Goal: Task Accomplishment & Management: Use online tool/utility

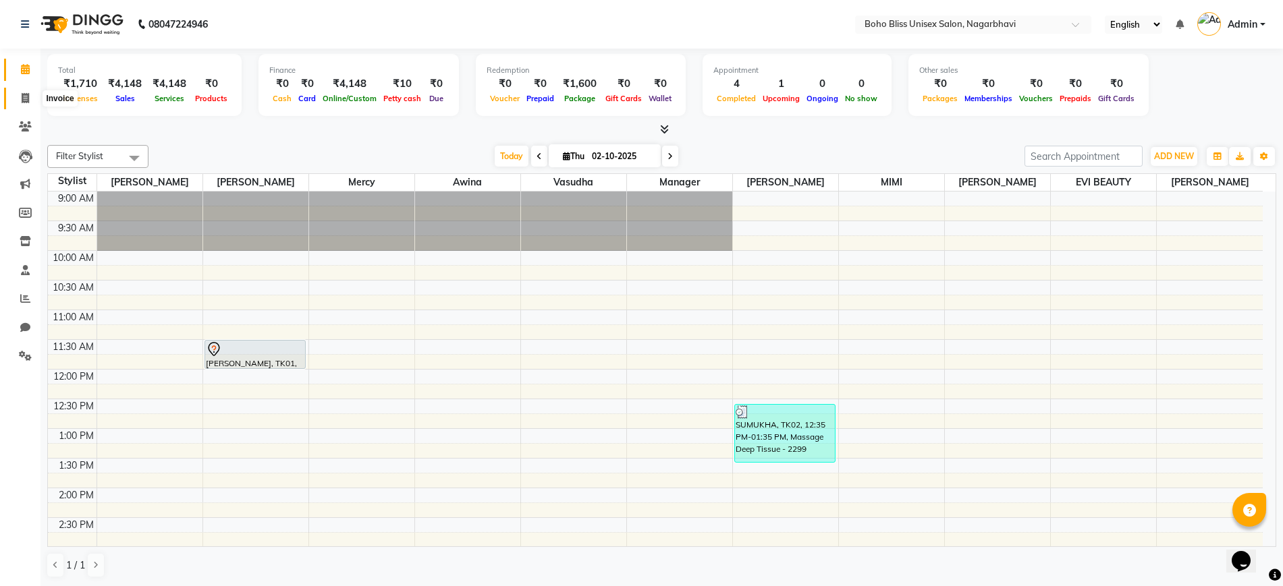
click at [25, 93] on icon at bounding box center [25, 98] width 7 height 10
select select "service"
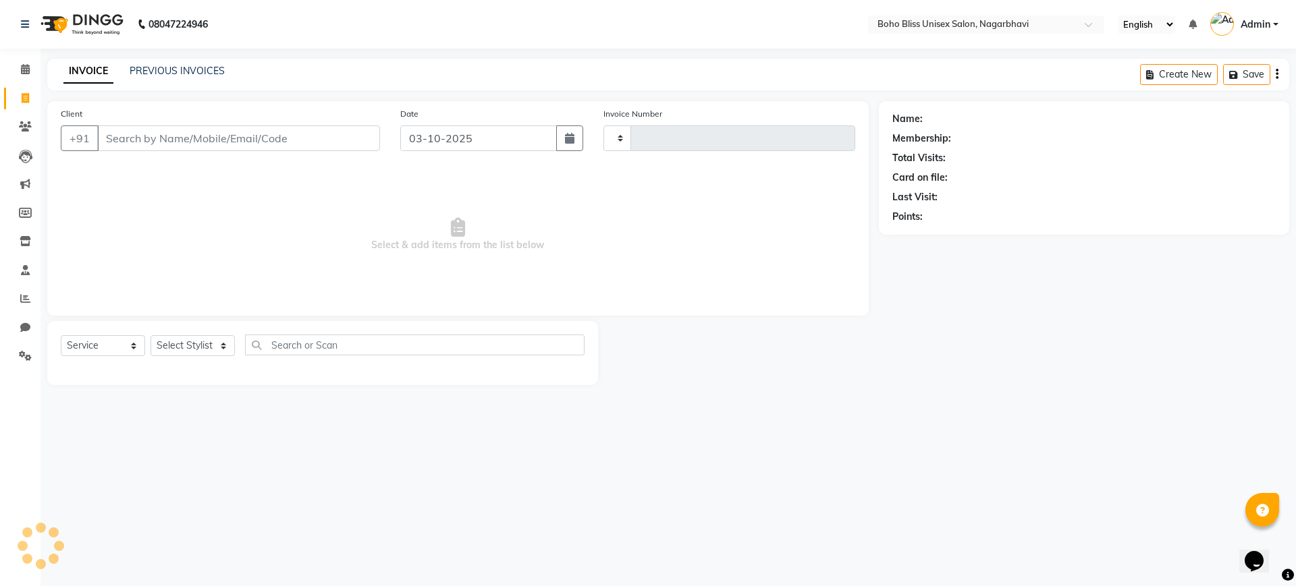
type input "0307"
select select "8370"
click at [20, 67] on span at bounding box center [25, 70] width 24 height 16
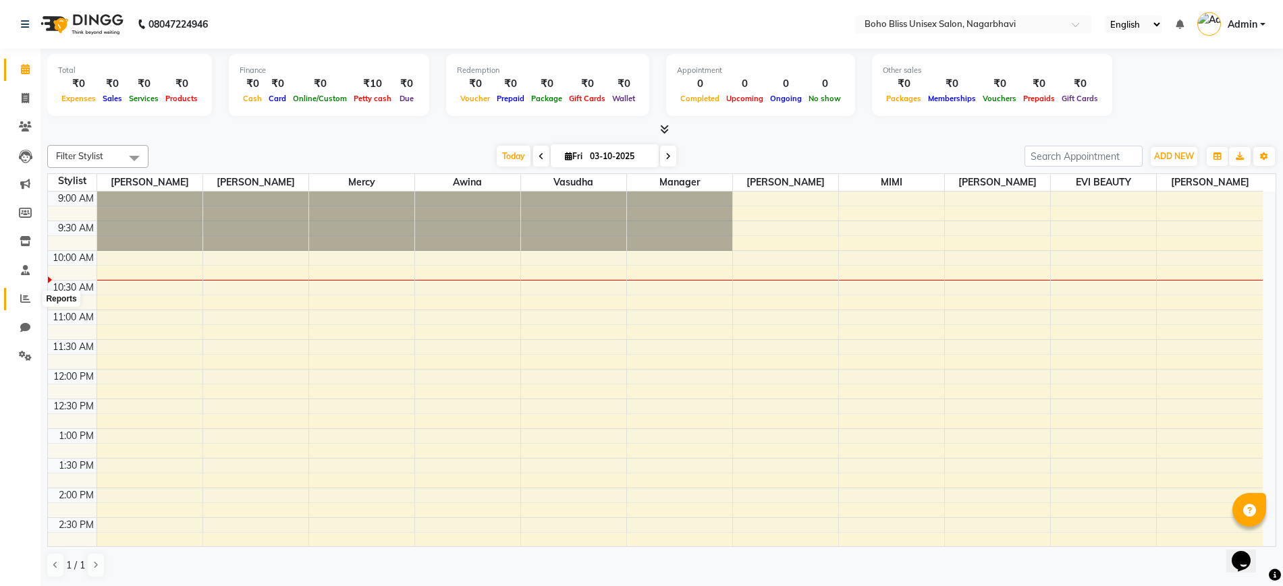
click at [18, 294] on span at bounding box center [25, 300] width 24 height 16
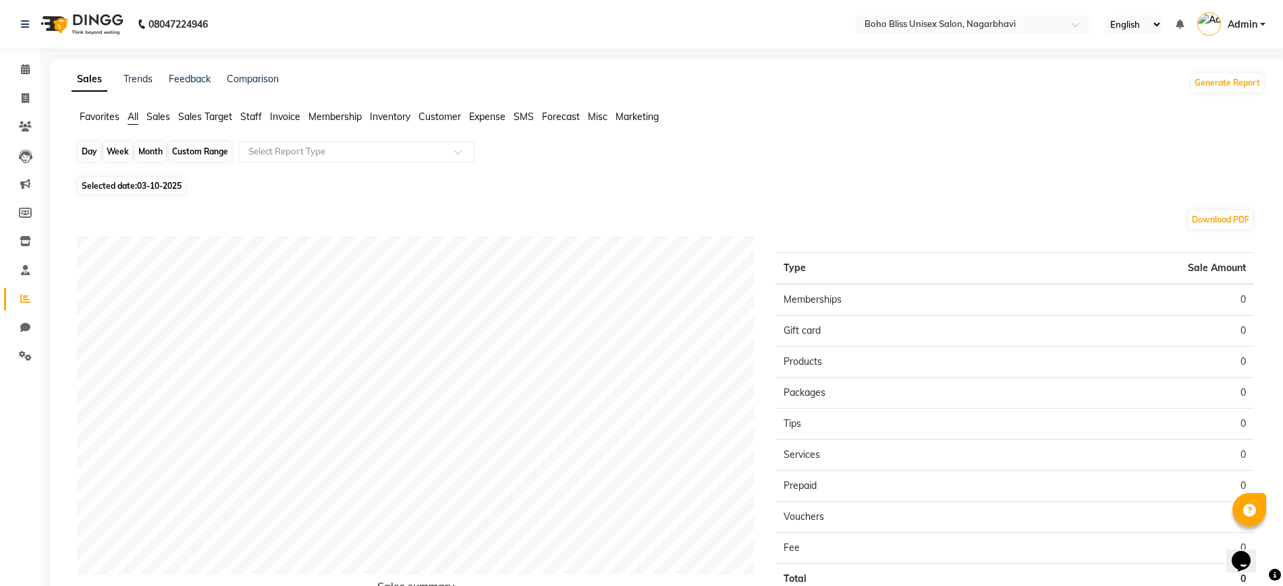
click at [84, 153] on div "Day" at bounding box center [89, 151] width 22 height 19
select select "10"
select select "2025"
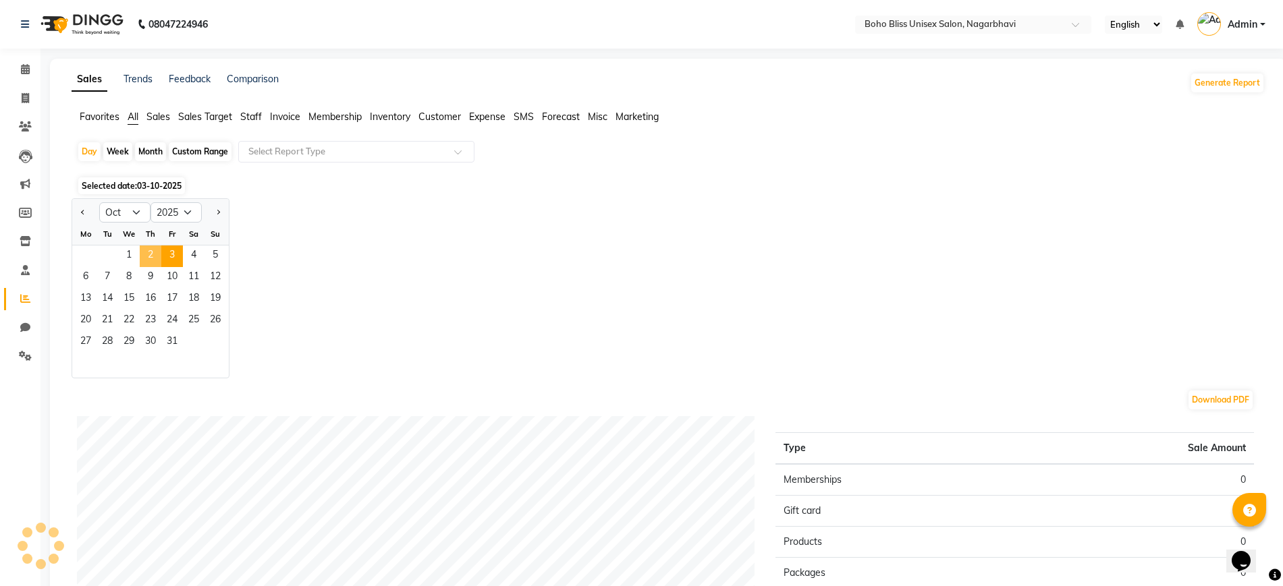
click at [151, 257] on span "2" at bounding box center [151, 257] width 22 height 22
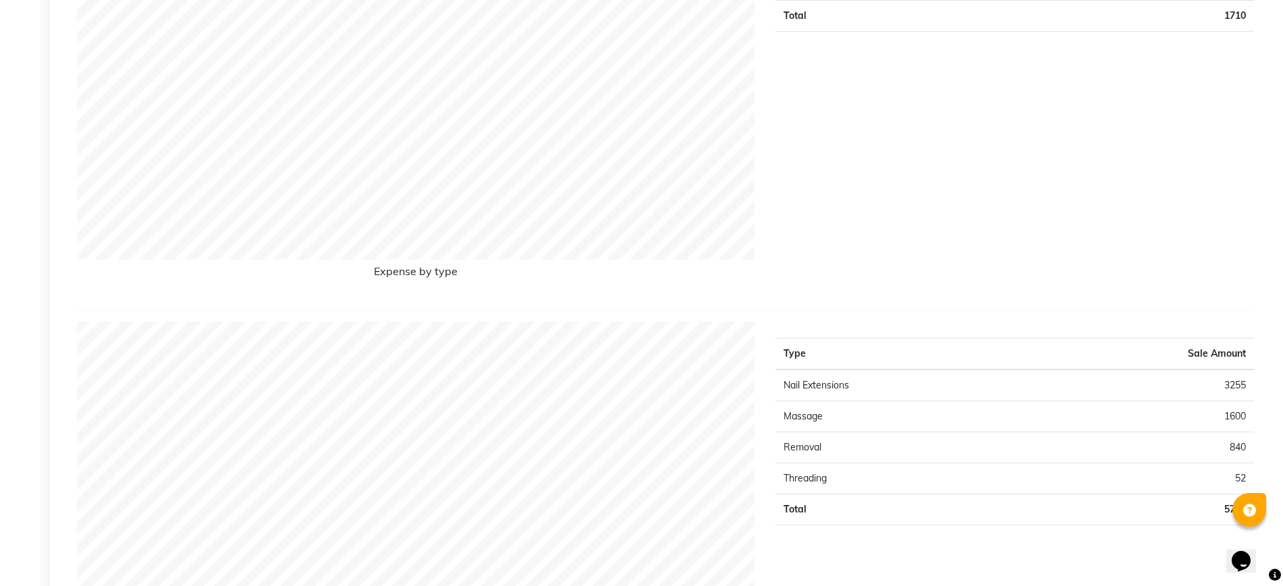
scroll to position [1603, 0]
